Goal: Information Seeking & Learning: Learn about a topic

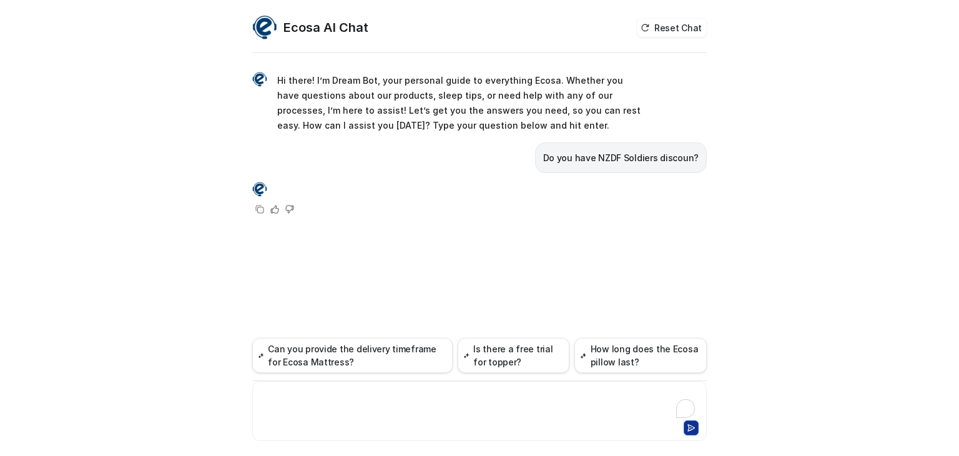
click at [388, 398] on div at bounding box center [479, 403] width 448 height 29
click at [313, 395] on div "**********" at bounding box center [479, 403] width 448 height 29
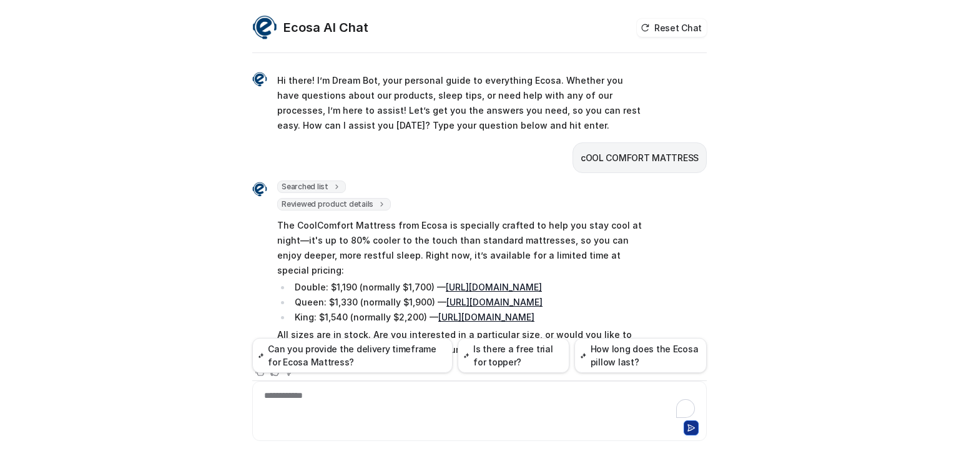
scroll to position [45, 0]
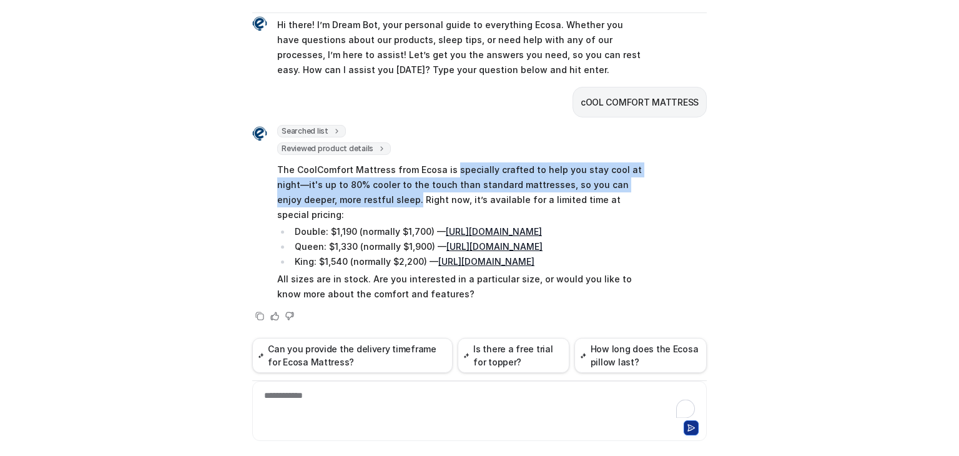
drag, startPoint x: 445, startPoint y: 139, endPoint x: 350, endPoint y: 168, distance: 99.3
click at [350, 168] on p "The CoolComfort Mattress from Ecosa is specially crafted to help you stay cool …" at bounding box center [459, 192] width 365 height 60
copy p "specially crafted to help you stay cool at night—it's up to 80% cooler to the t…"
